Goal: Task Accomplishment & Management: Use online tool/utility

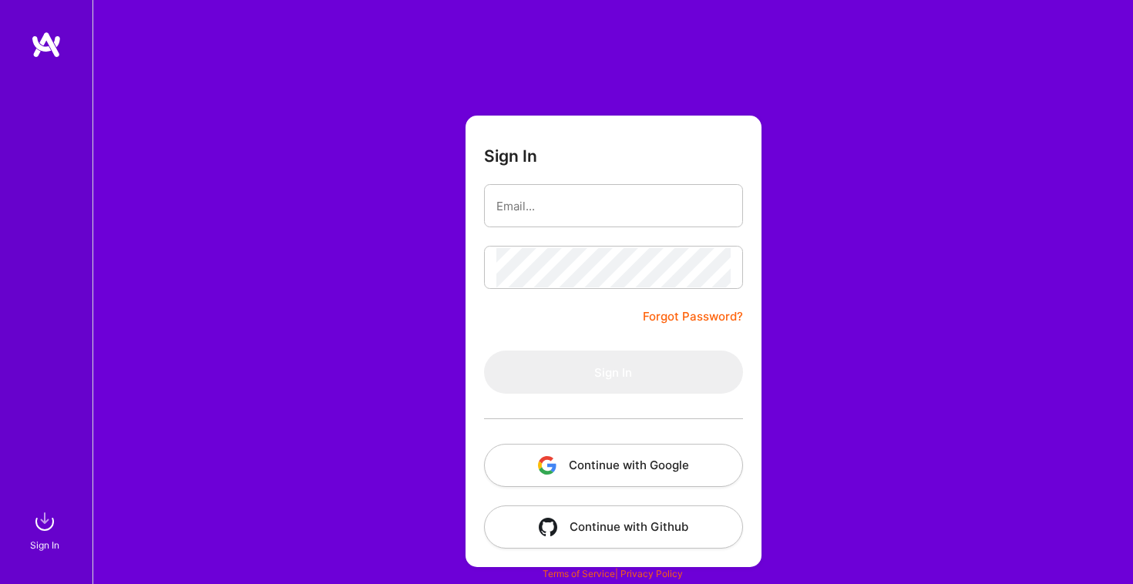
click at [630, 459] on button "Continue with Google" at bounding box center [613, 465] width 259 height 43
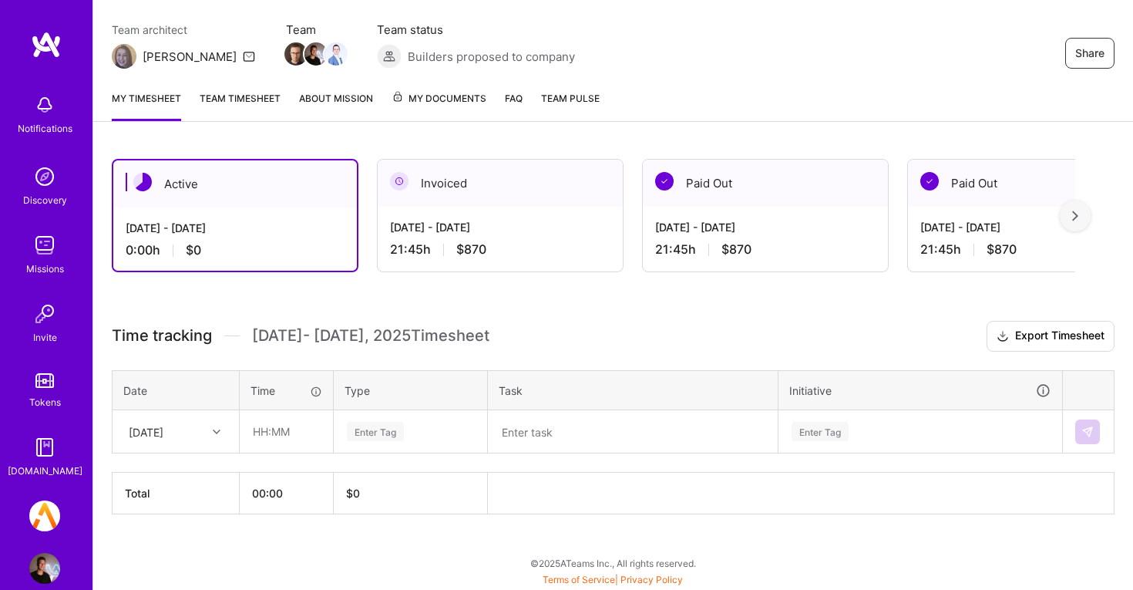
scroll to position [125, 0]
click at [194, 433] on div "[DATE]" at bounding box center [164, 431] width 86 height 25
click at [184, 519] on div "[DATE]" at bounding box center [175, 517] width 125 height 29
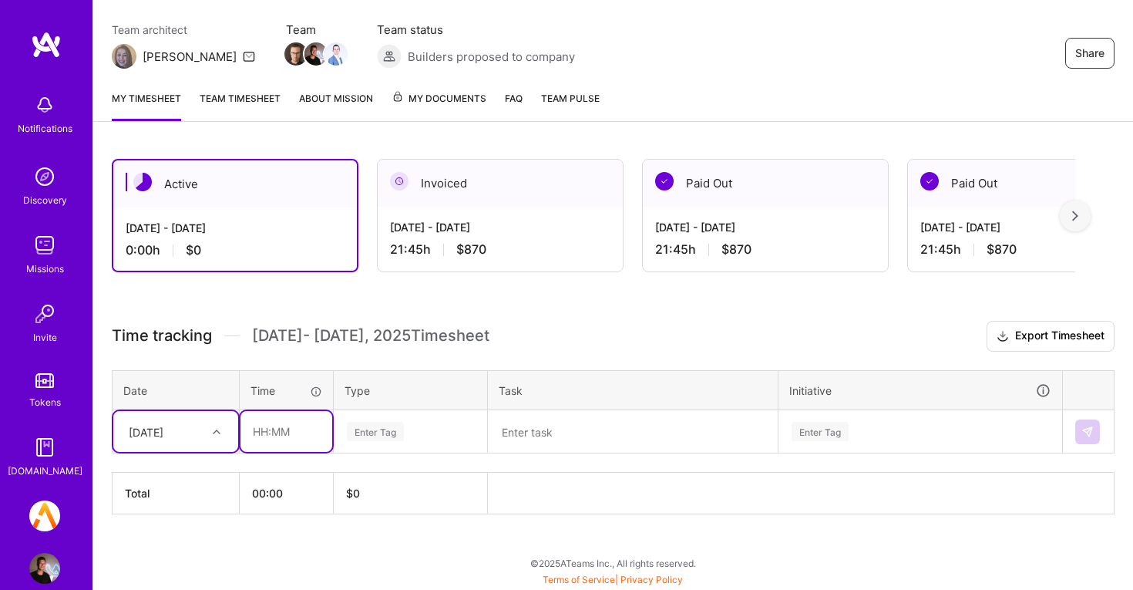
click at [292, 443] on input "text" at bounding box center [287, 431] width 92 height 41
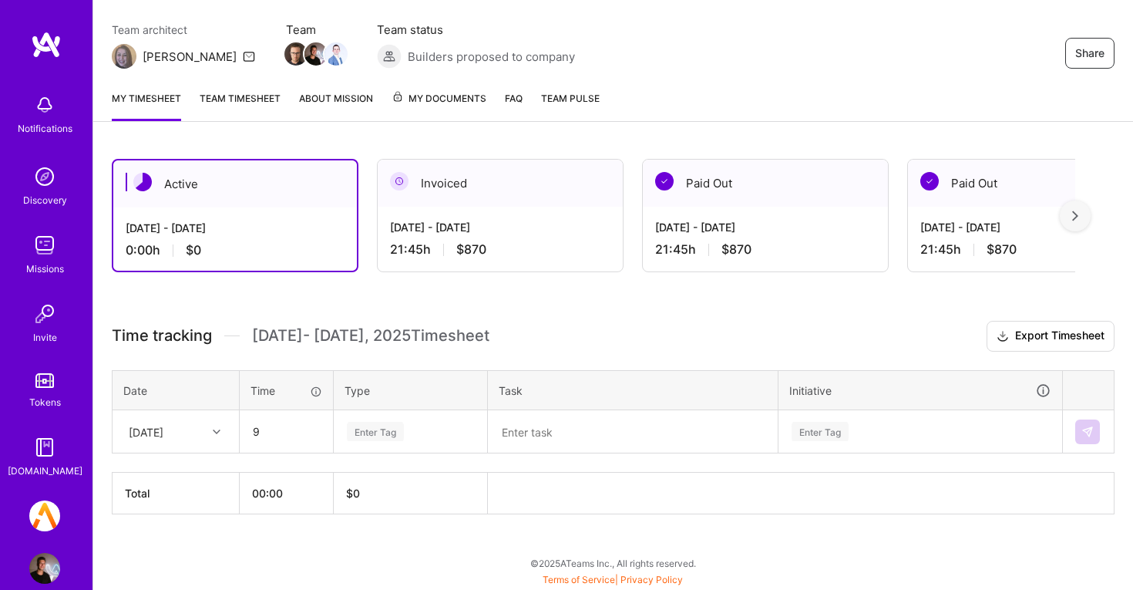
type input "09:00"
click at [456, 425] on div "Enter Tag" at bounding box center [410, 431] width 130 height 19
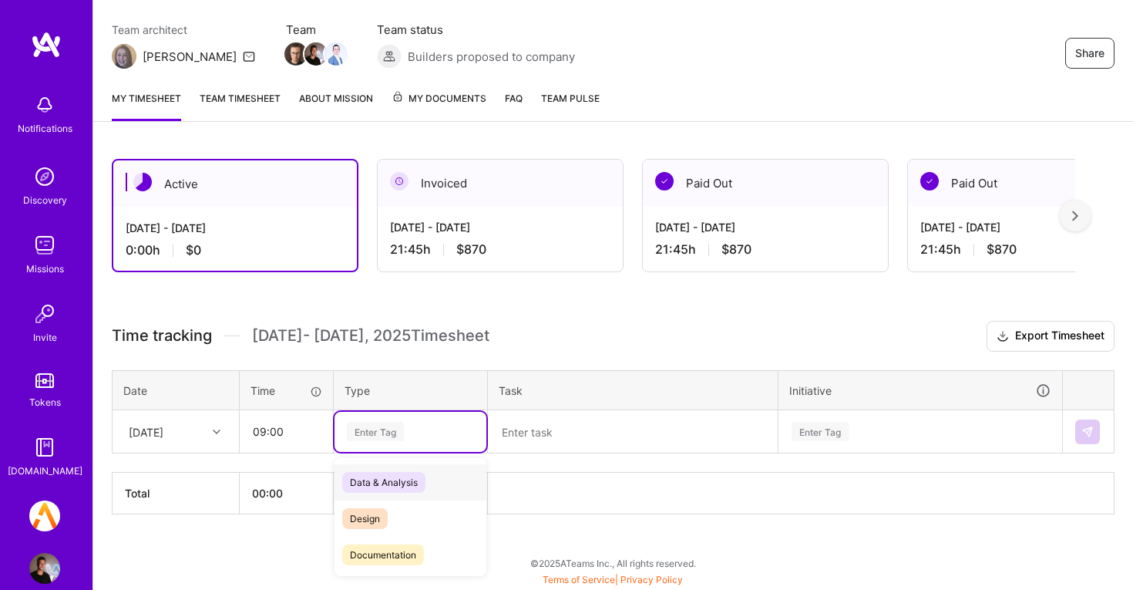
click at [449, 480] on div "Data & Analysis" at bounding box center [411, 482] width 152 height 36
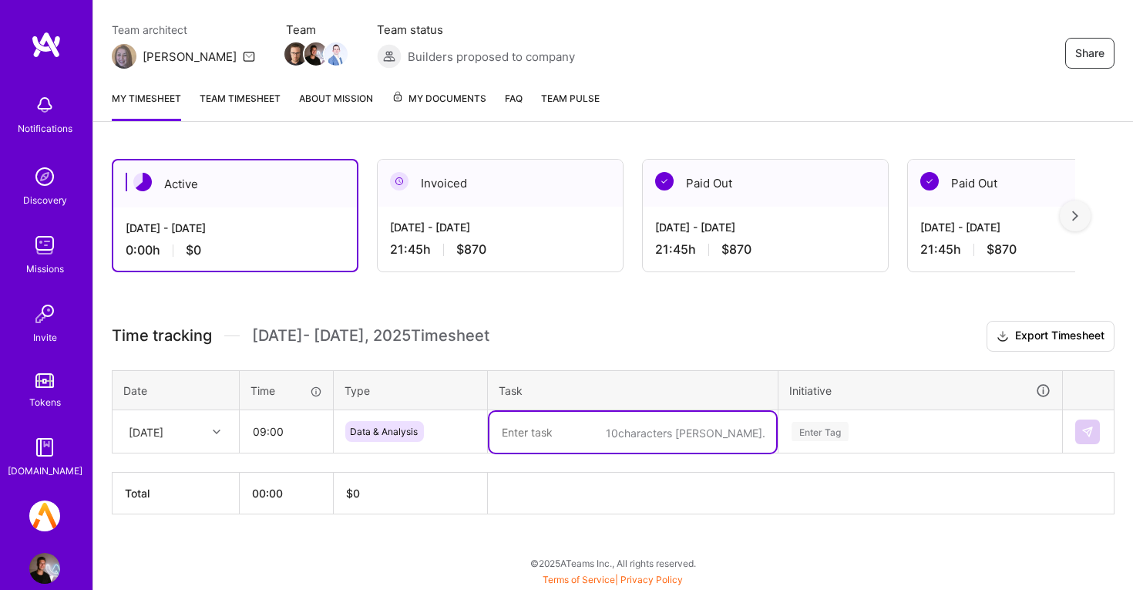
click at [554, 441] on textarea at bounding box center [633, 432] width 287 height 41
type textarea "Retool scrubbing"
paste textarea "Retool scrubbing"
type textarea "Retool scrubbing"
click at [886, 438] on div "Enter Tag" at bounding box center [920, 432] width 282 height 40
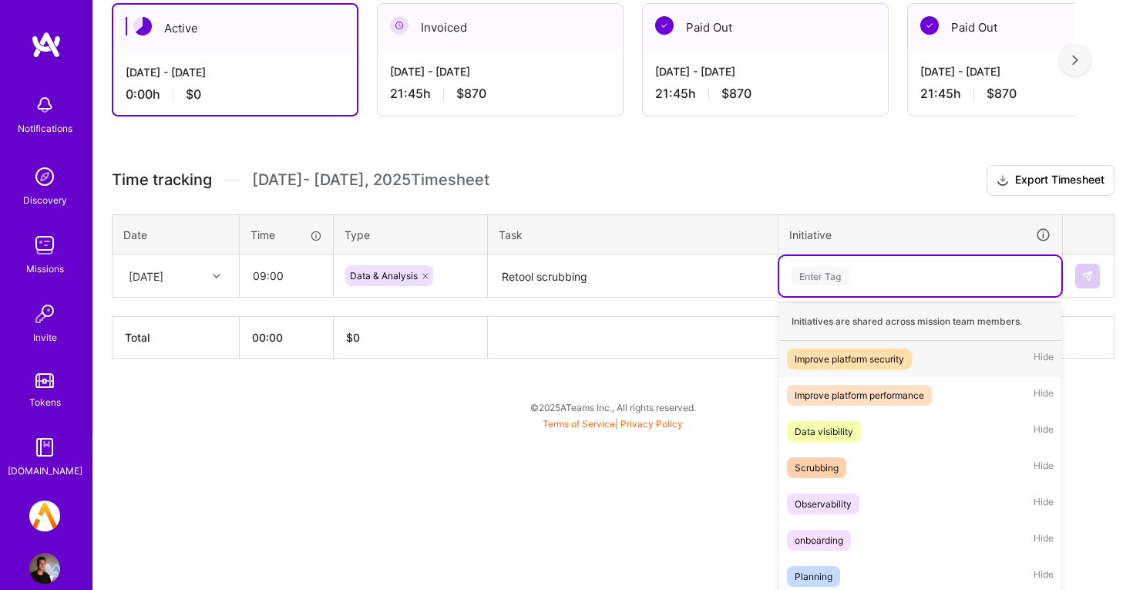
scroll to position [309, 0]
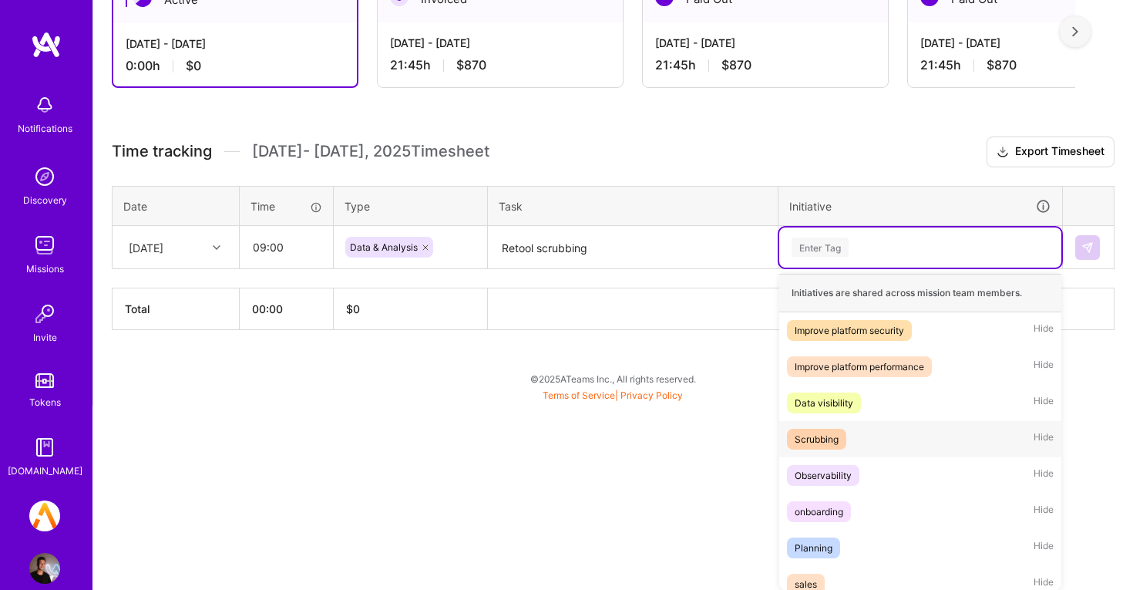
click at [890, 426] on div "Scrubbing Hide" at bounding box center [920, 439] width 282 height 36
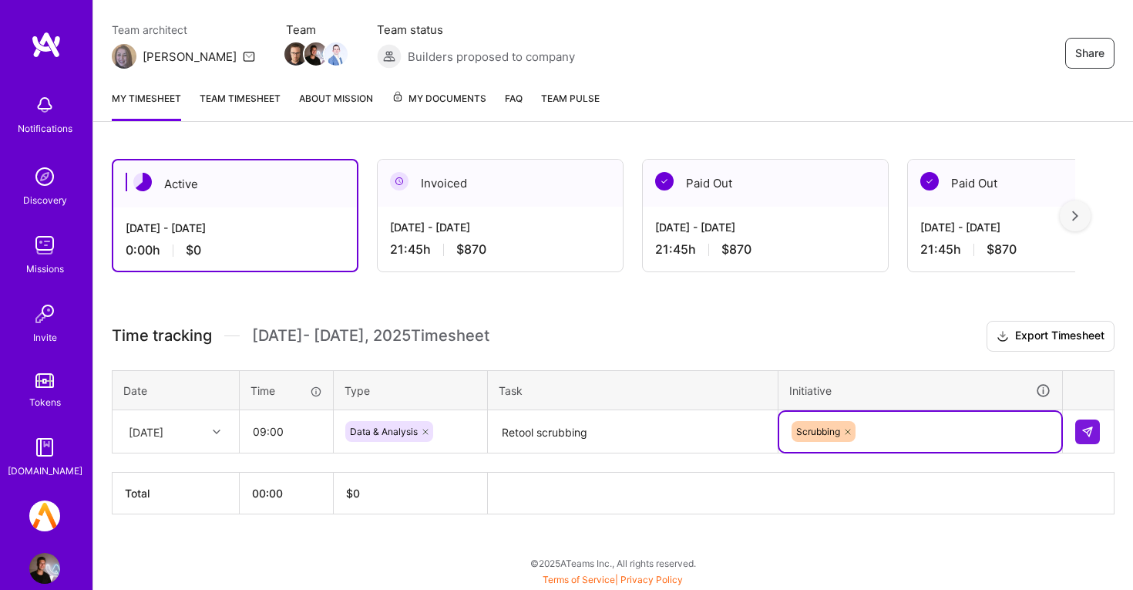
scroll to position [125, 0]
click at [1098, 443] on button at bounding box center [1087, 431] width 25 height 25
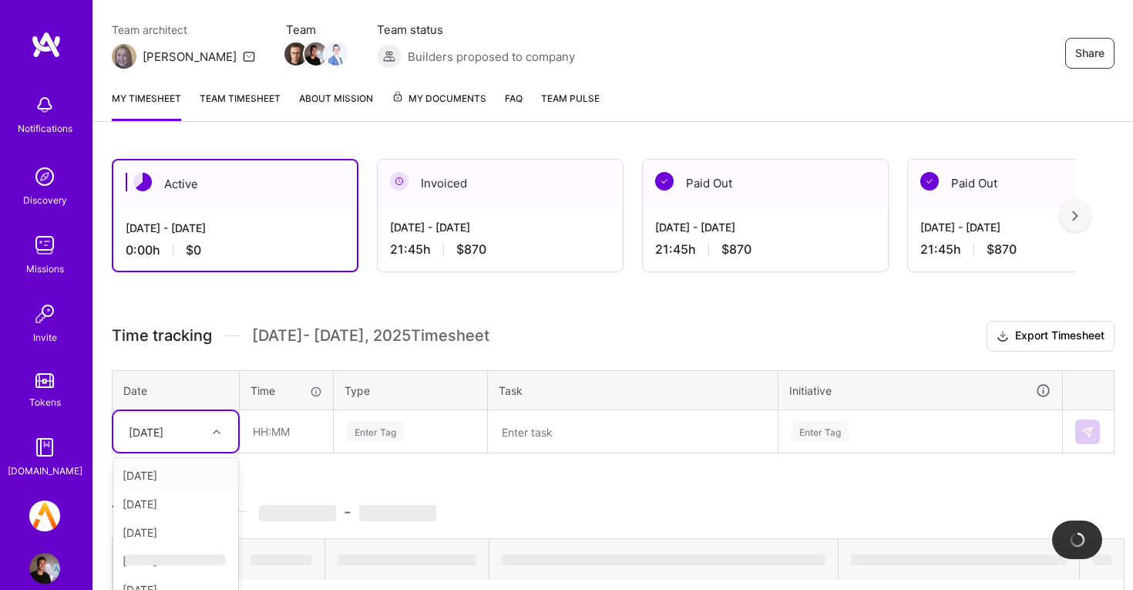
click at [178, 436] on div "option [DATE], selected. option [DATE] focused, 1 of 11. 10 results available. …" at bounding box center [175, 431] width 125 height 41
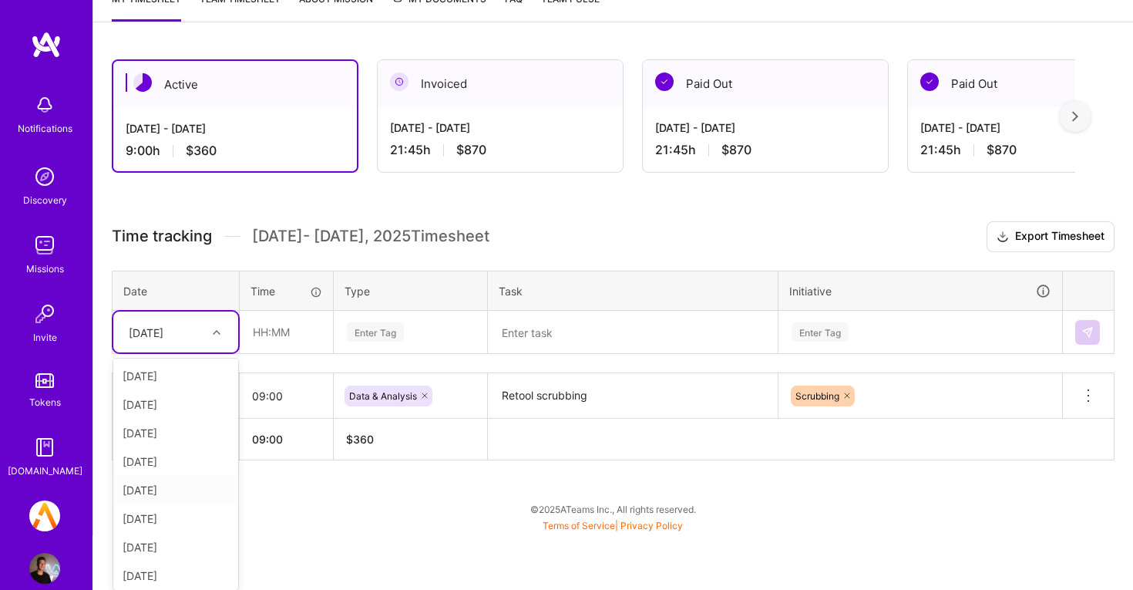
scroll to position [60, 0]
click at [183, 571] on div "[DATE]" at bounding box center [175, 572] width 125 height 29
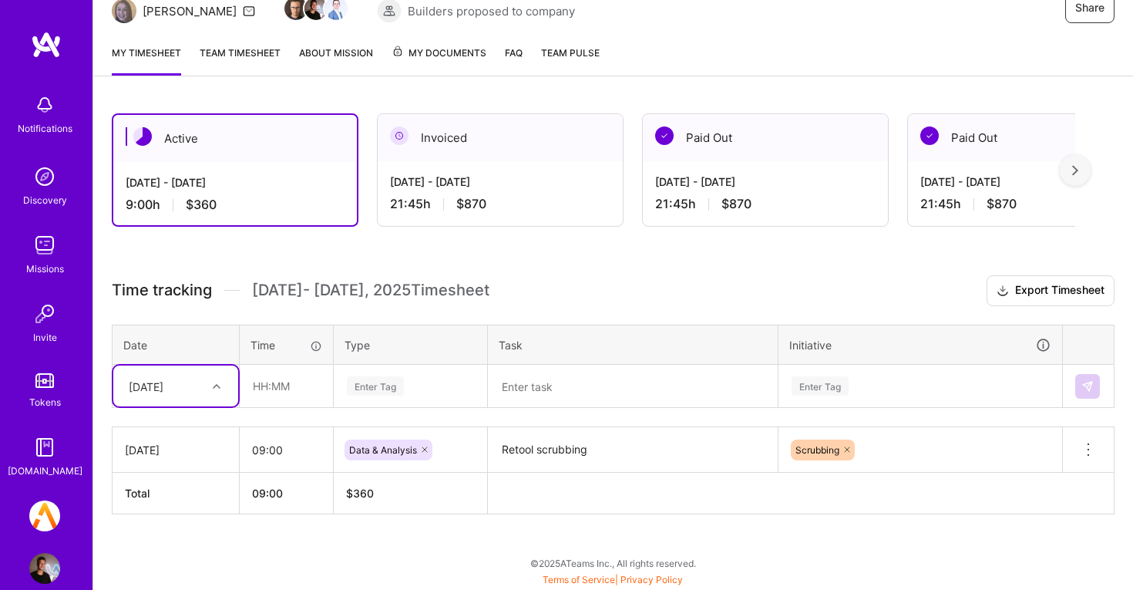
scroll to position [170, 0]
click at [260, 389] on input "text" at bounding box center [287, 385] width 92 height 41
type input "10:00"
click at [443, 380] on div "Enter Tag" at bounding box center [410, 385] width 130 height 19
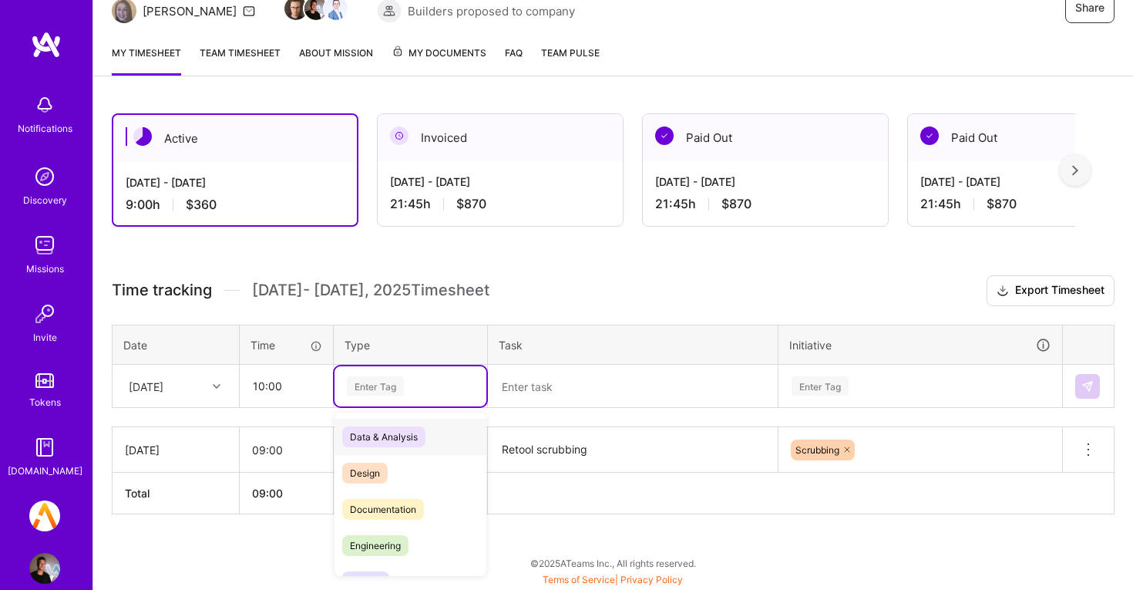
click at [451, 436] on div "Data & Analysis" at bounding box center [411, 437] width 152 height 36
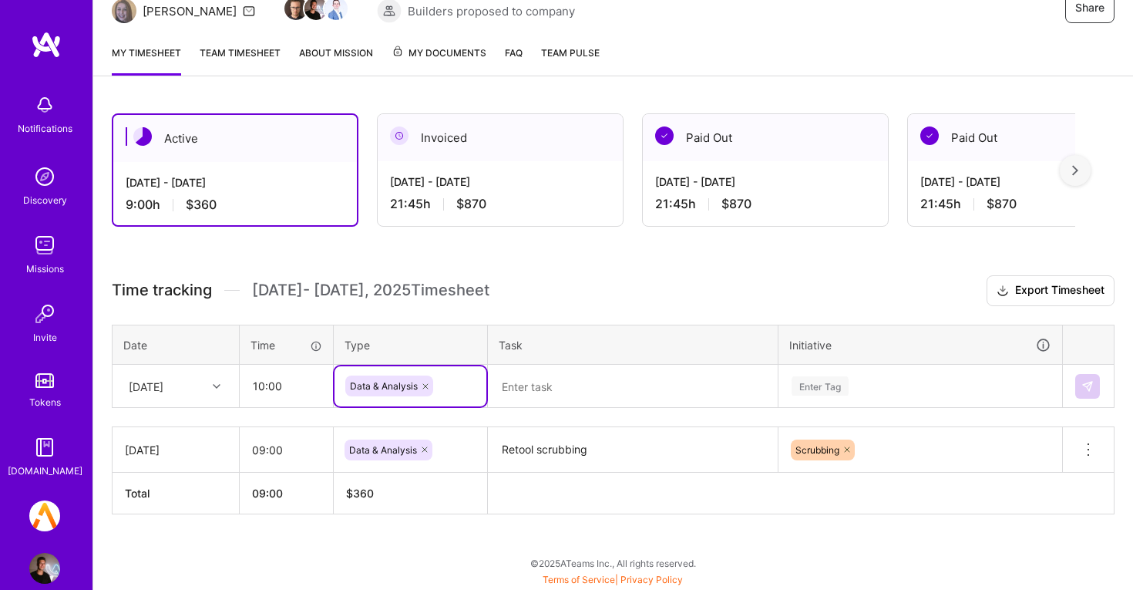
click at [536, 377] on textarea at bounding box center [633, 386] width 287 height 41
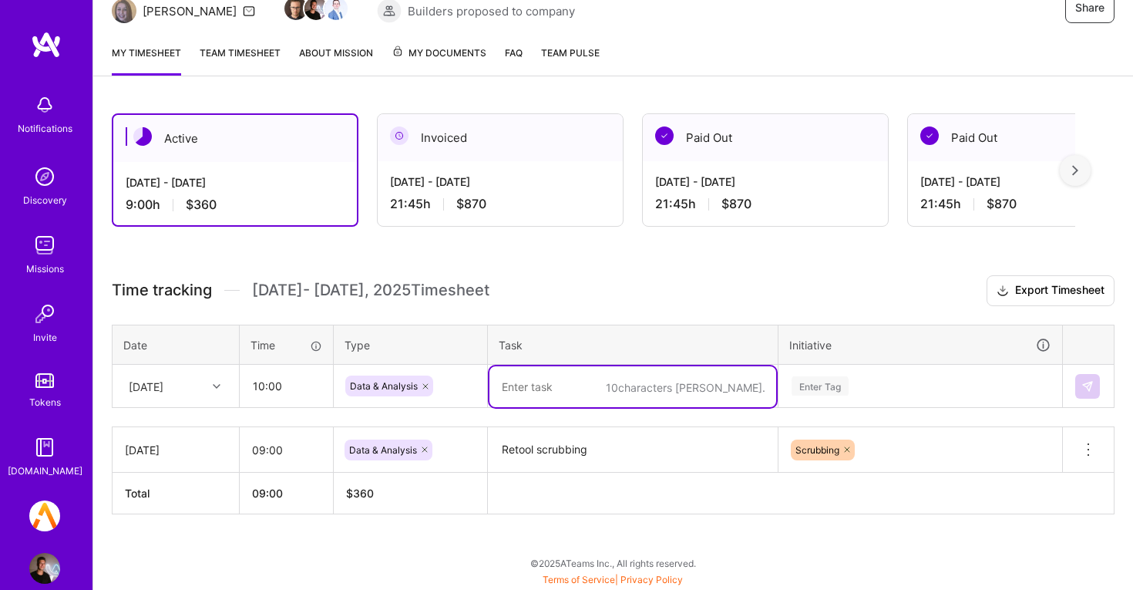
paste textarea "Retool scrubbing"
type textarea "Retool scrubbing"
click at [858, 392] on div "Enter Tag" at bounding box center [920, 386] width 282 height 40
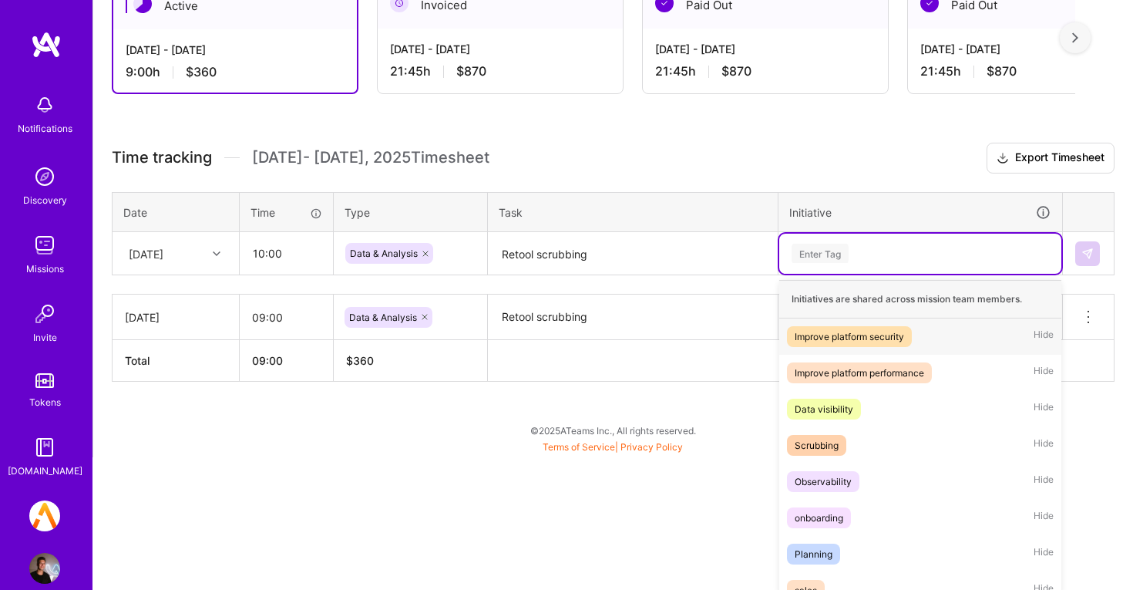
scroll to position [309, 0]
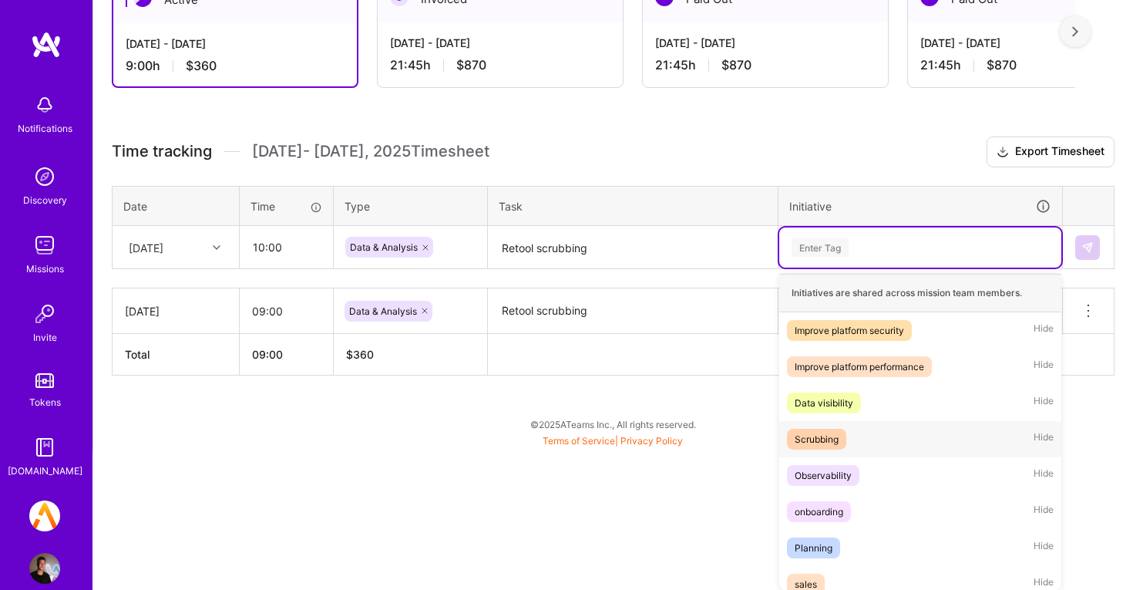
click at [887, 444] on div "Scrubbing Hide" at bounding box center [920, 439] width 282 height 36
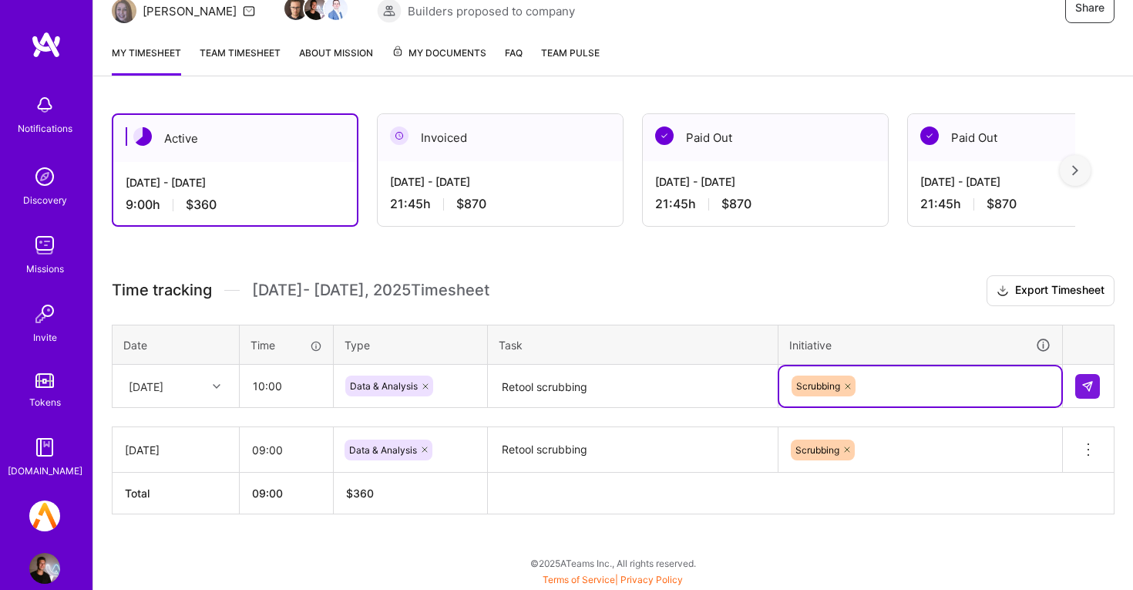
scroll to position [170, 0]
